Goal: Navigation & Orientation: Find specific page/section

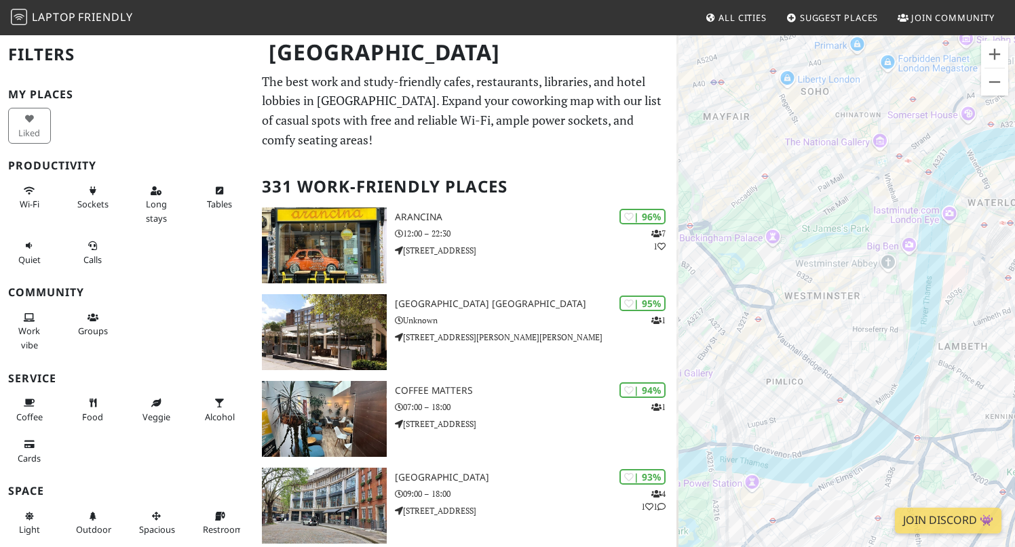
drag, startPoint x: 743, startPoint y: 332, endPoint x: 829, endPoint y: 305, distance: 90.7
click at [829, 306] on div "To navigate, press the arrow keys." at bounding box center [845, 307] width 338 height 547
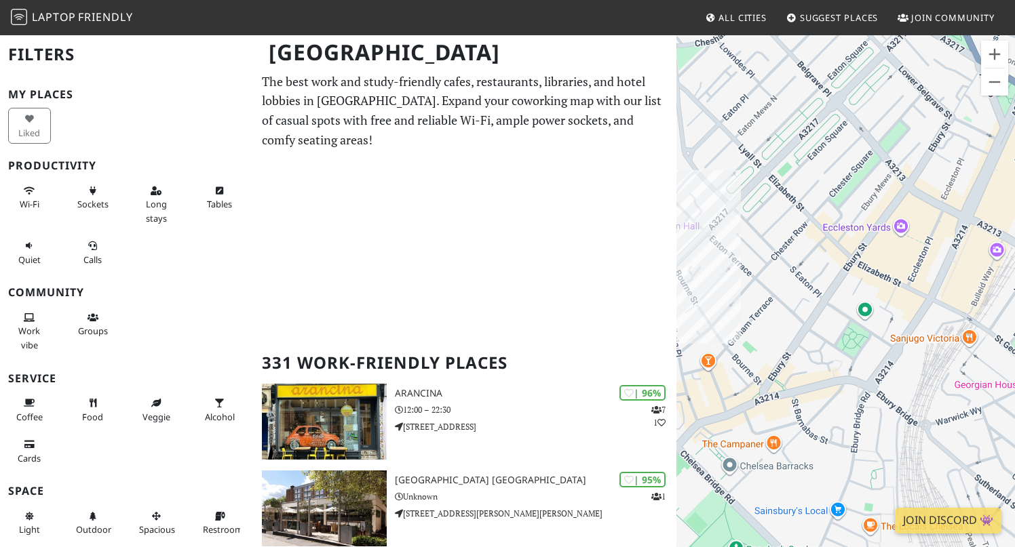
drag, startPoint x: 808, startPoint y: 314, endPoint x: 958, endPoint y: 202, distance: 187.0
click at [958, 202] on div "To navigate, press the arrow keys." at bounding box center [845, 307] width 338 height 547
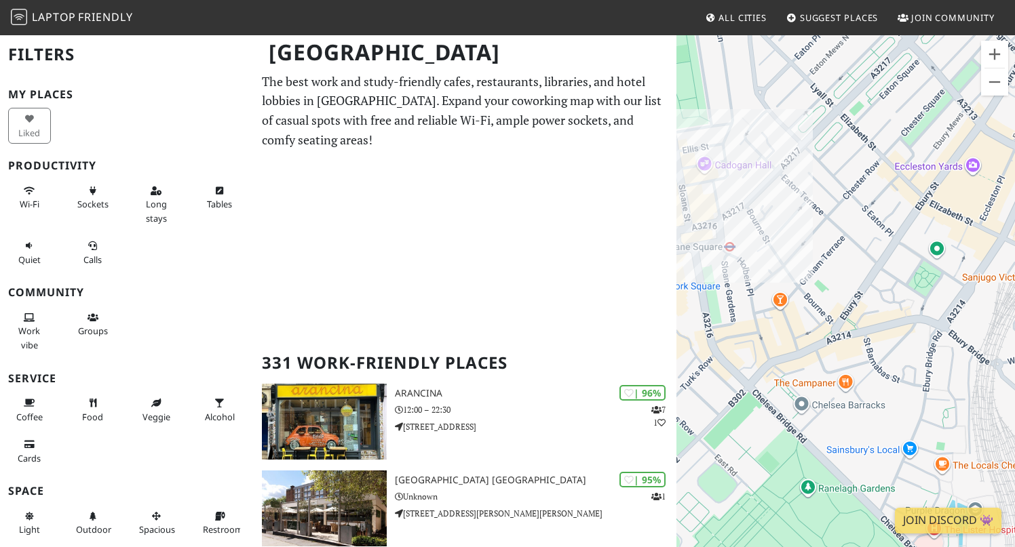
drag, startPoint x: 844, startPoint y: 288, endPoint x: 918, endPoint y: 227, distance: 95.9
click at [918, 227] on div "To navigate, press the arrow keys." at bounding box center [845, 307] width 338 height 547
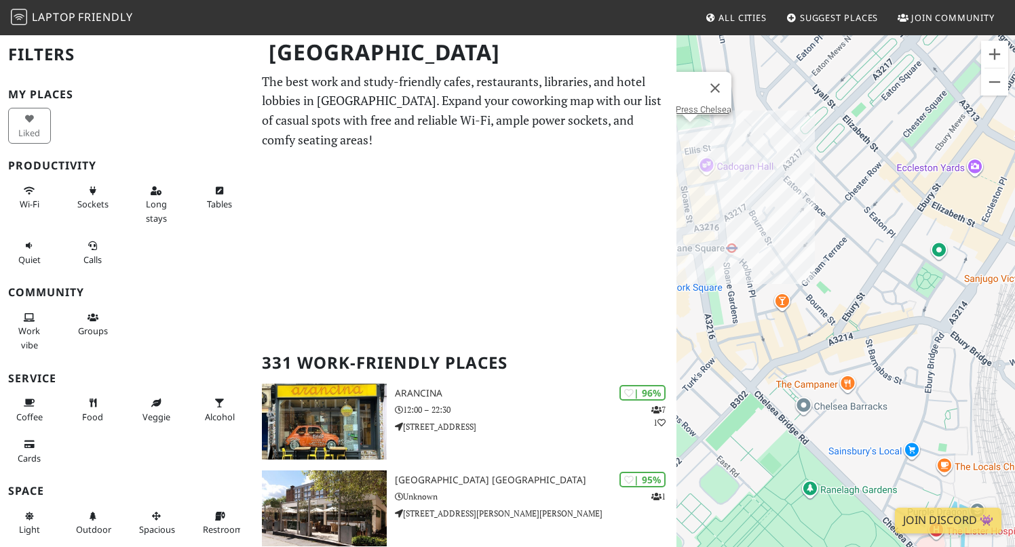
click at [692, 130] on div "To navigate, press the arrow keys. Raw Press Chelsea" at bounding box center [845, 307] width 338 height 547
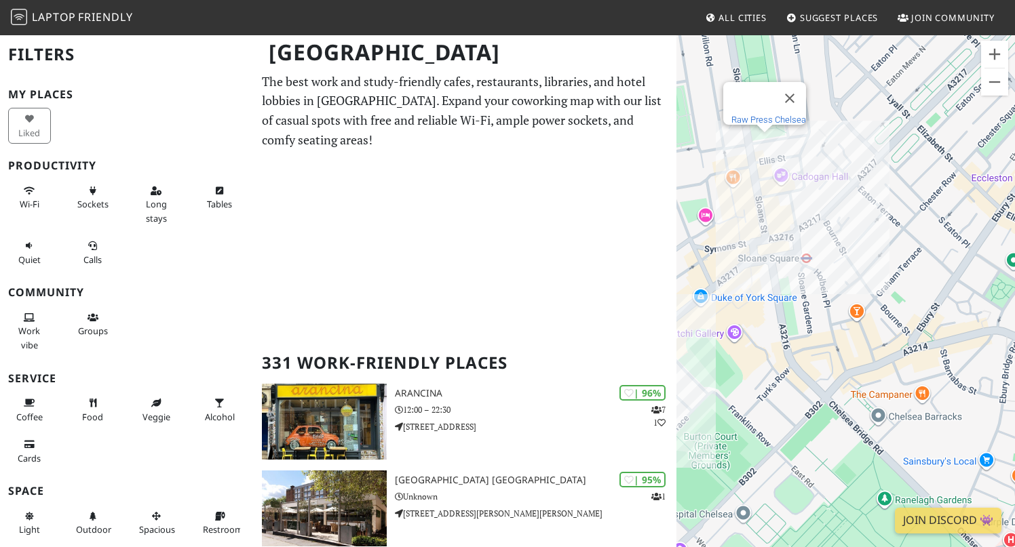
click at [761, 115] on link "Raw Press Chelsea" at bounding box center [768, 120] width 75 height 10
